Goal: Transaction & Acquisition: Download file/media

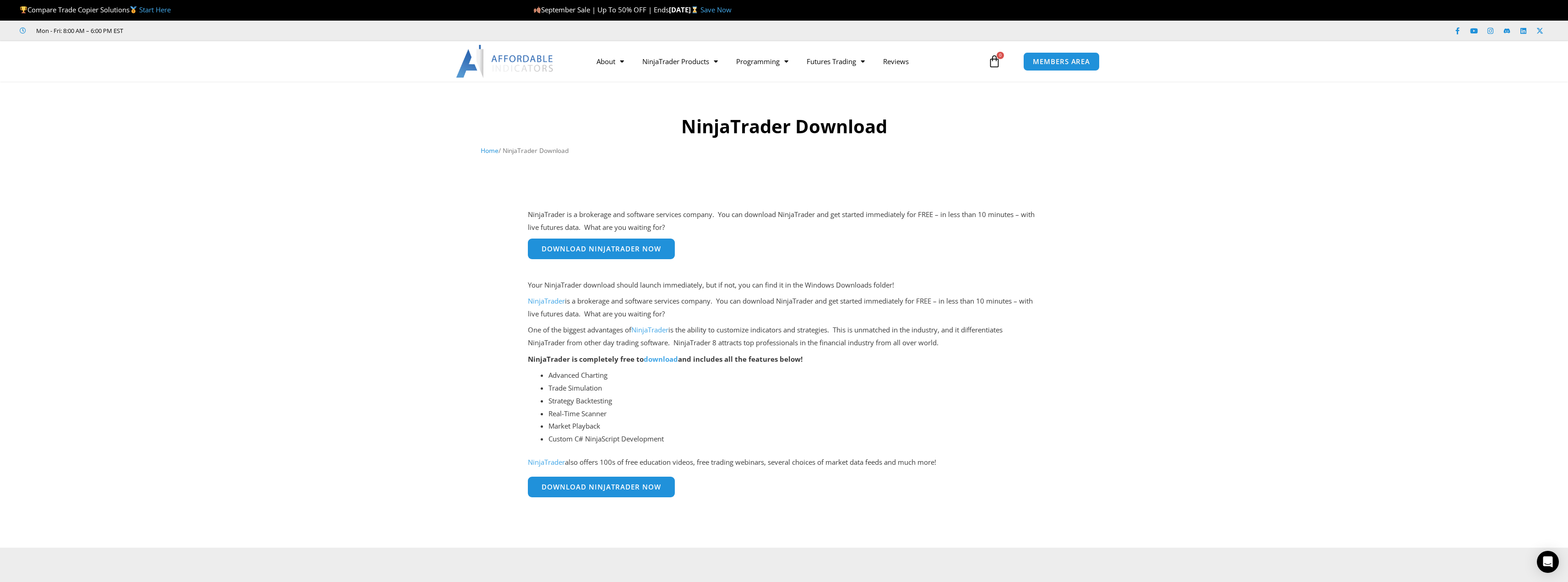
click at [606, 252] on span "Download NinjaTrader Now" at bounding box center [601, 249] width 119 height 7
click at [1063, 61] on span "MEMBERS AREA" at bounding box center [1061, 61] width 62 height 8
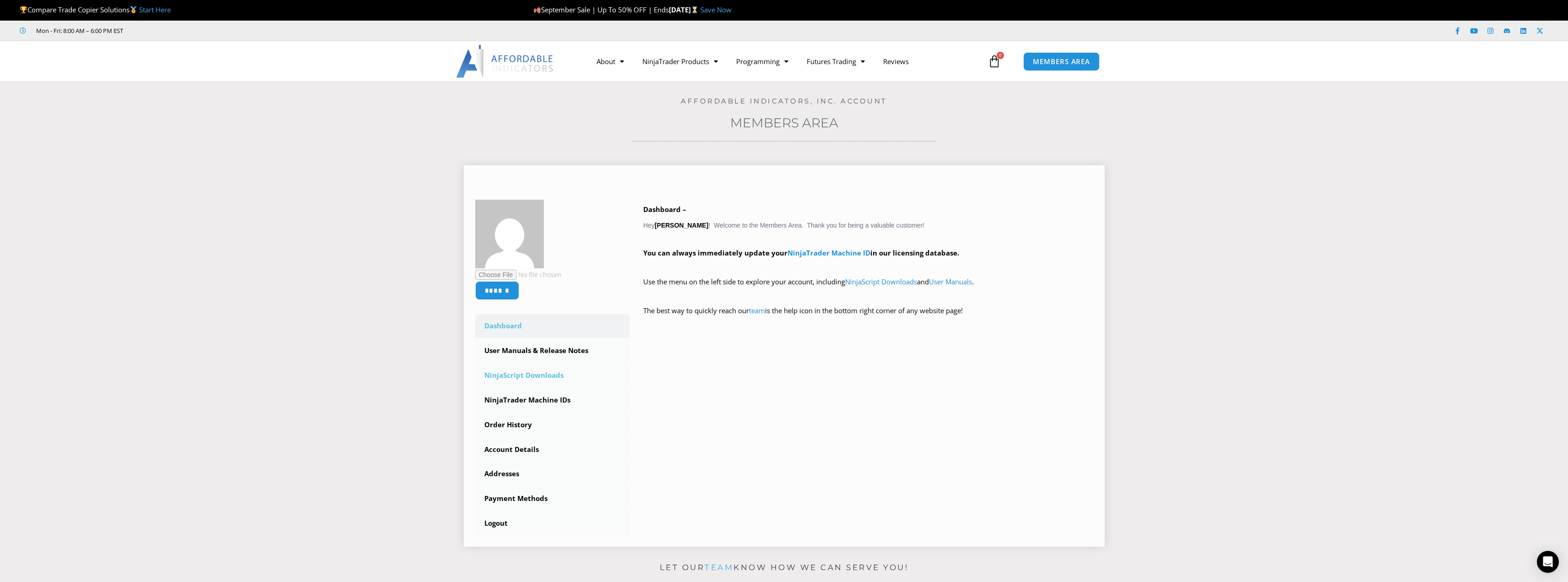
click at [501, 373] on link "NinjaScript Downloads" at bounding box center [552, 376] width 155 height 24
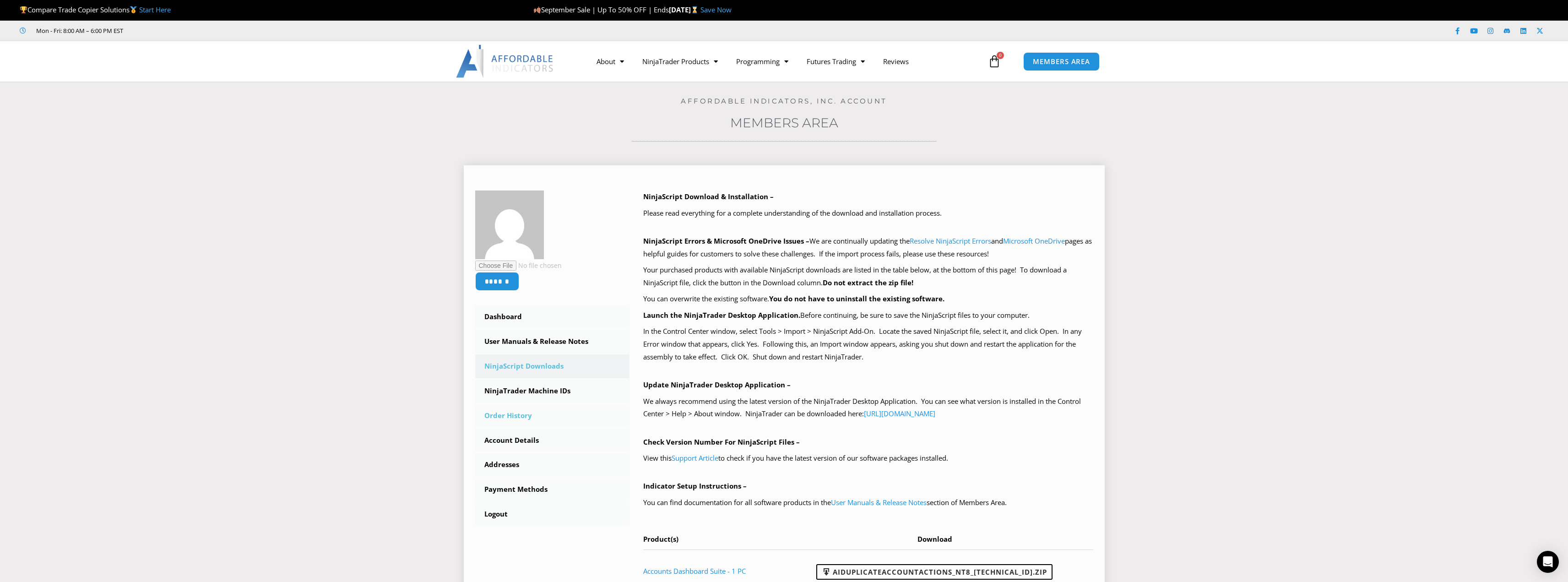
click at [496, 417] on link "Order History" at bounding box center [552, 416] width 155 height 24
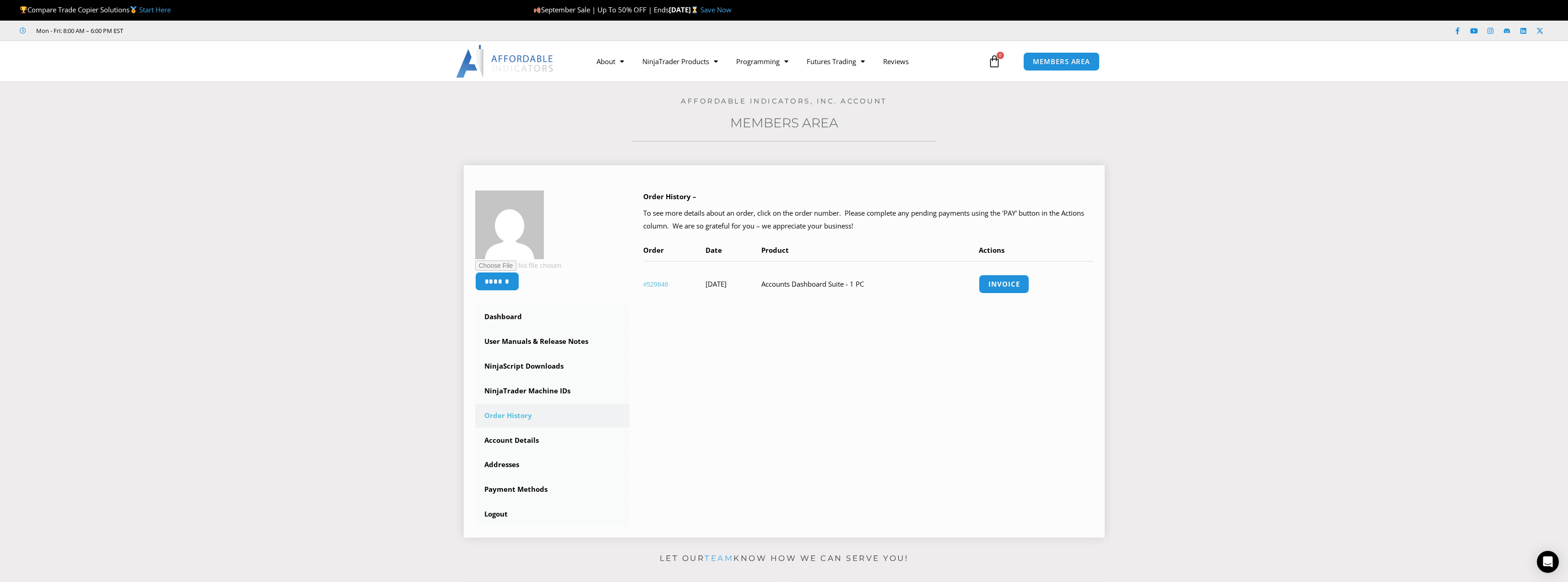
click at [650, 283] on link "#529846" at bounding box center [656, 285] width 25 height 8
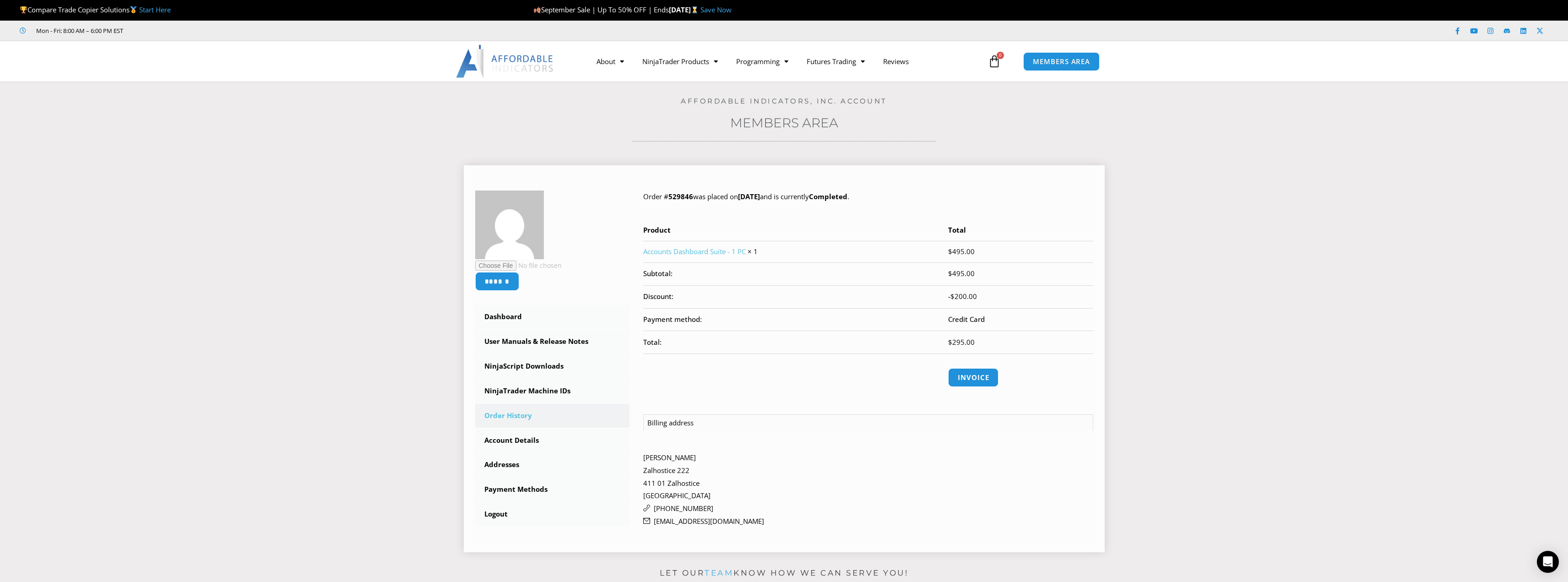
click at [681, 249] on link "Accounts Dashboard Suite - 1 PC" at bounding box center [694, 251] width 103 height 9
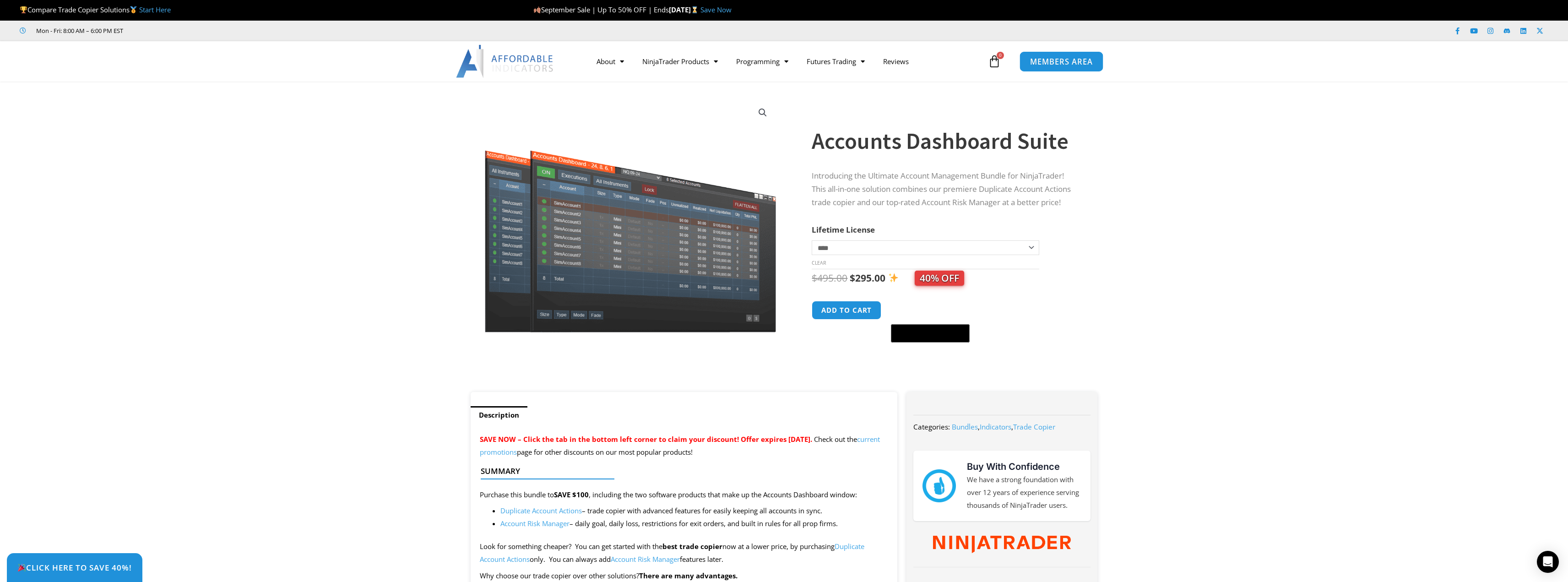
click at [1067, 65] on span "MEMBERS AREA" at bounding box center [1061, 61] width 62 height 8
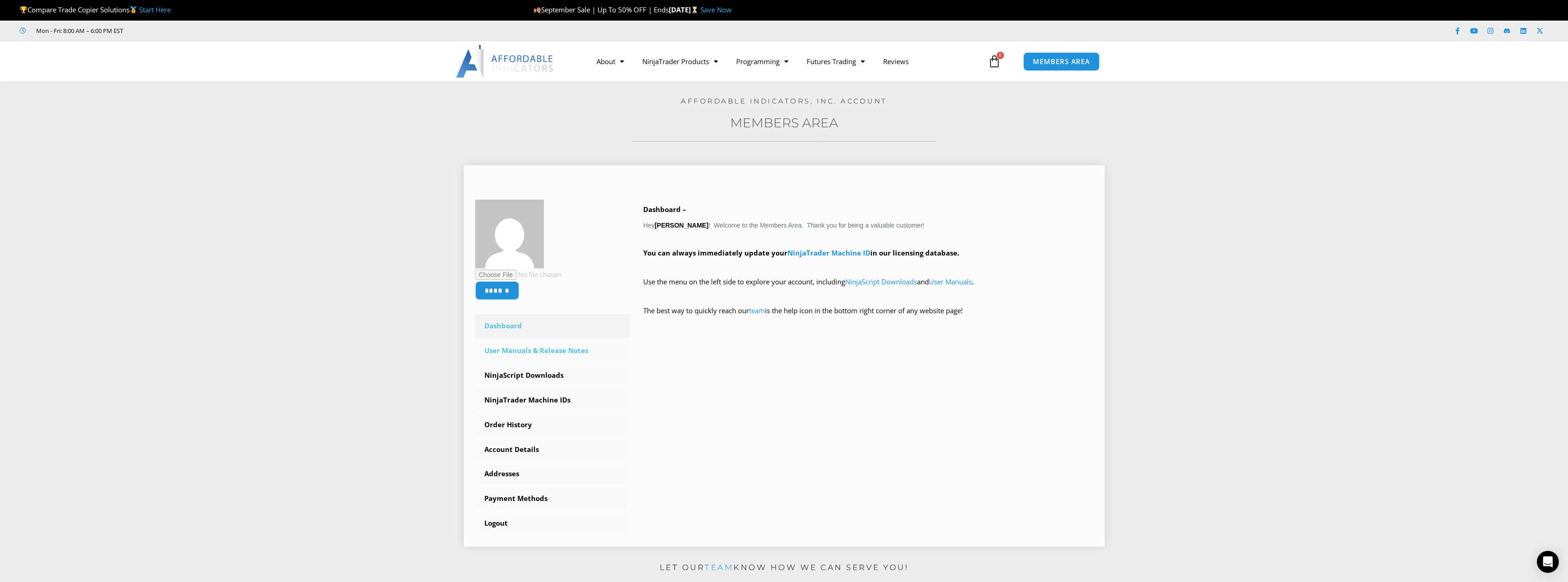
click at [503, 349] on link "User Manuals & Release Notes" at bounding box center [552, 351] width 155 height 24
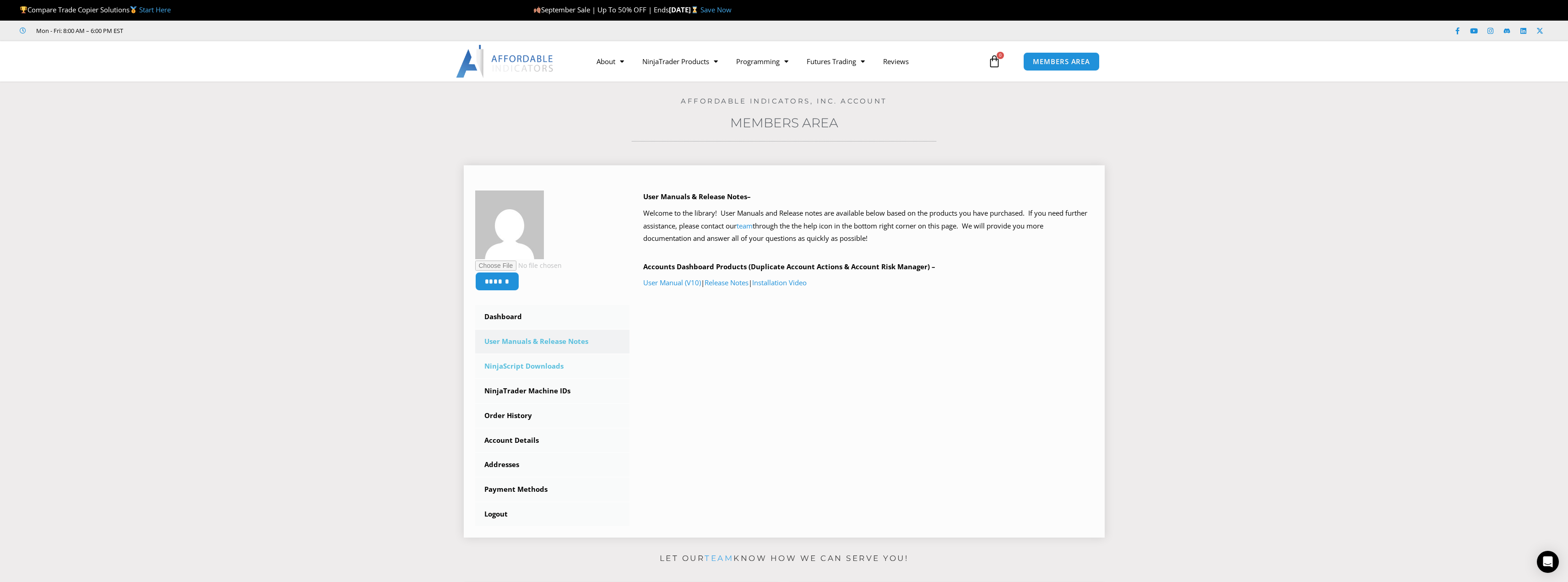
click at [518, 368] on link "NinjaScript Downloads" at bounding box center [552, 367] width 155 height 24
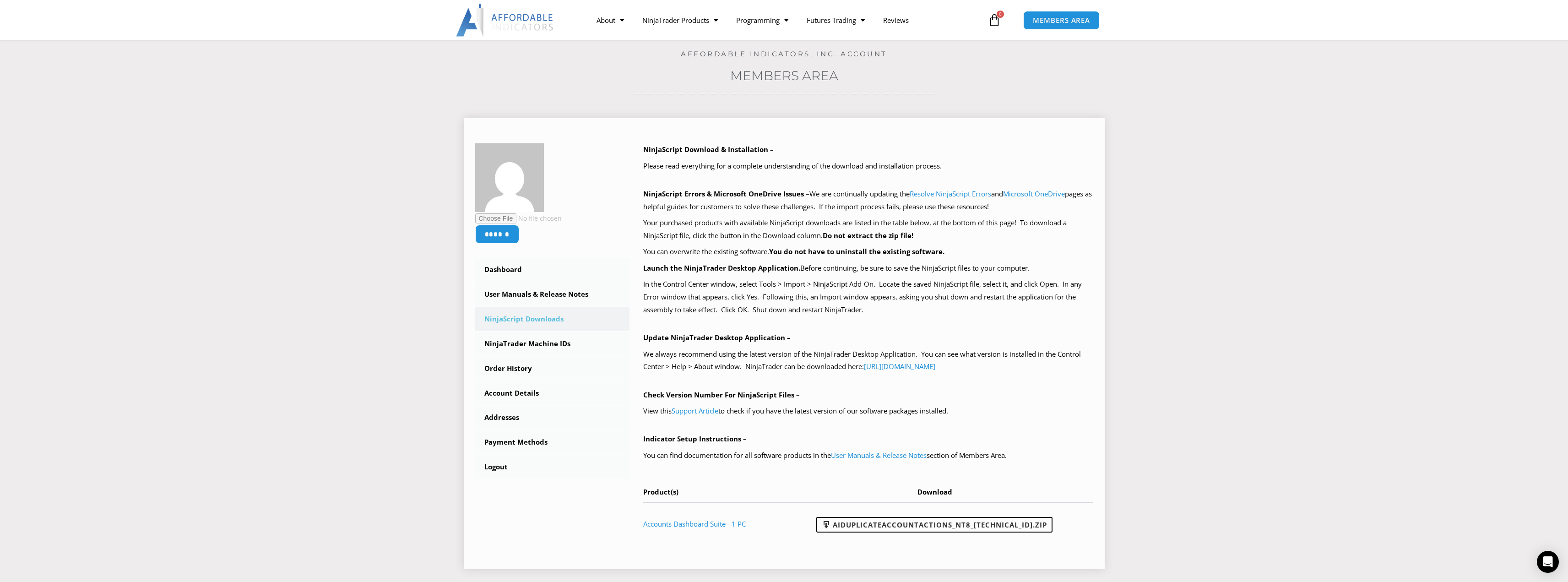
scroll to position [129, 0]
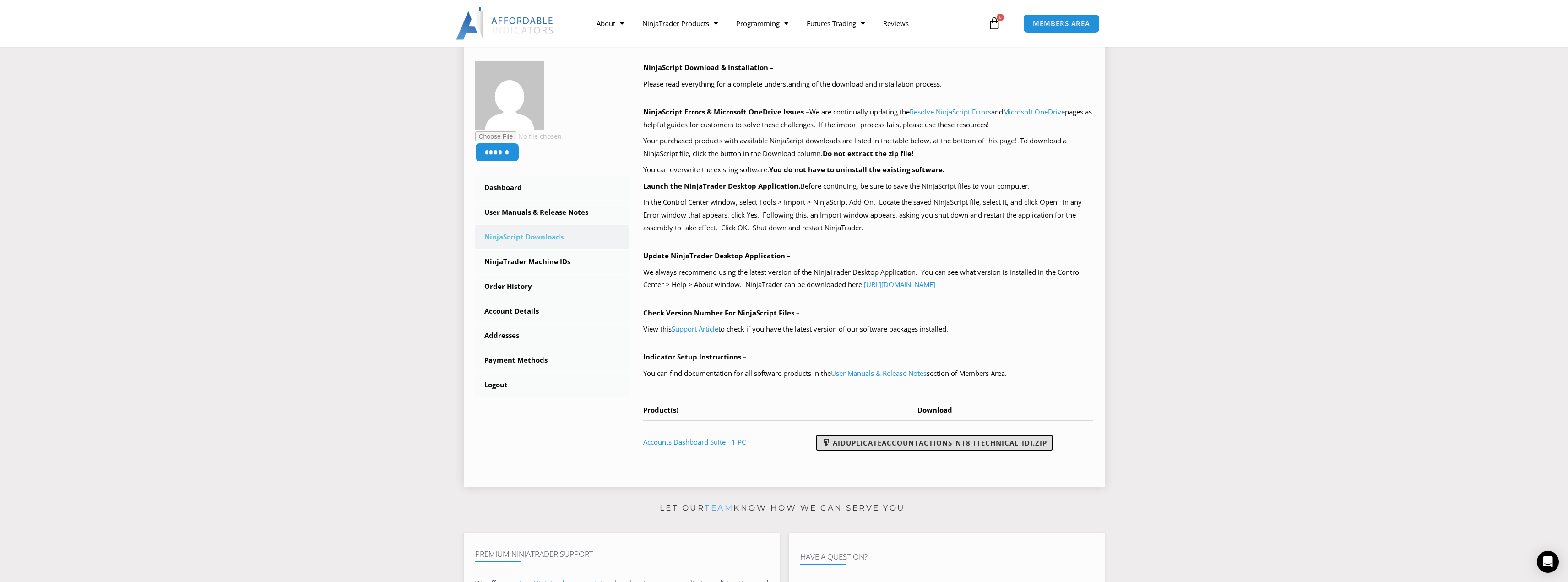
click at [912, 440] on link "AIDuplicateAccountActions_NT8_[TECHNICAL_ID].zip" at bounding box center [934, 442] width 236 height 16
